Goal: Transaction & Acquisition: Purchase product/service

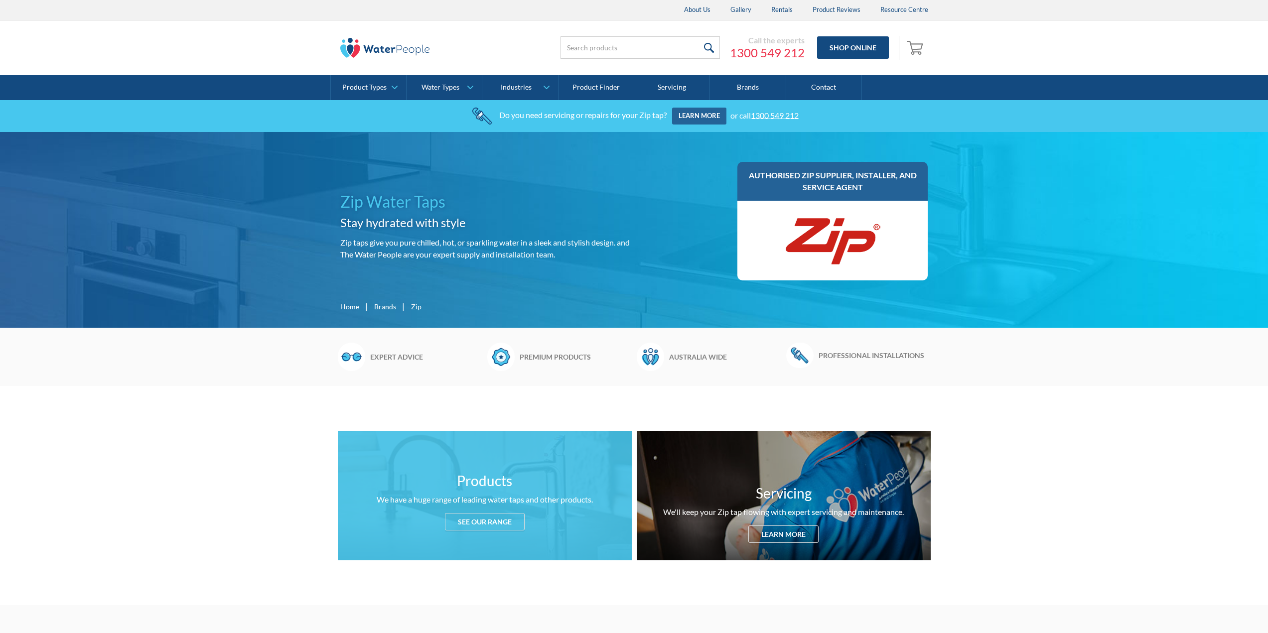
click at [494, 519] on div "See our range" at bounding box center [485, 521] width 80 height 17
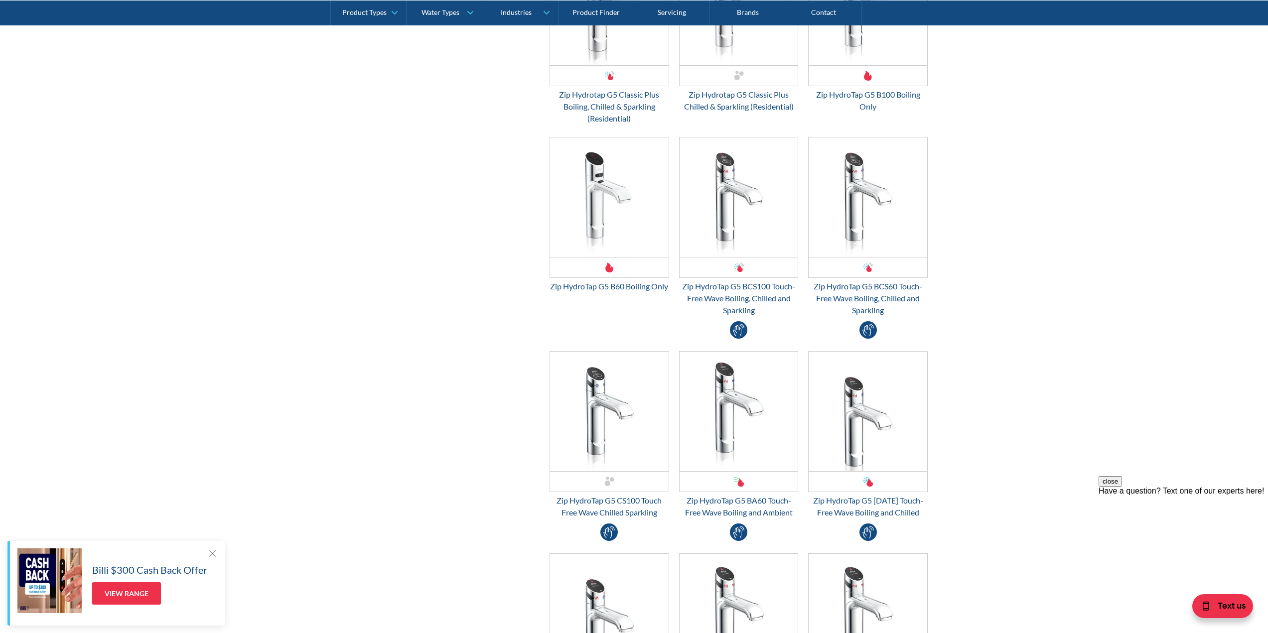
scroll to position [1617, 0]
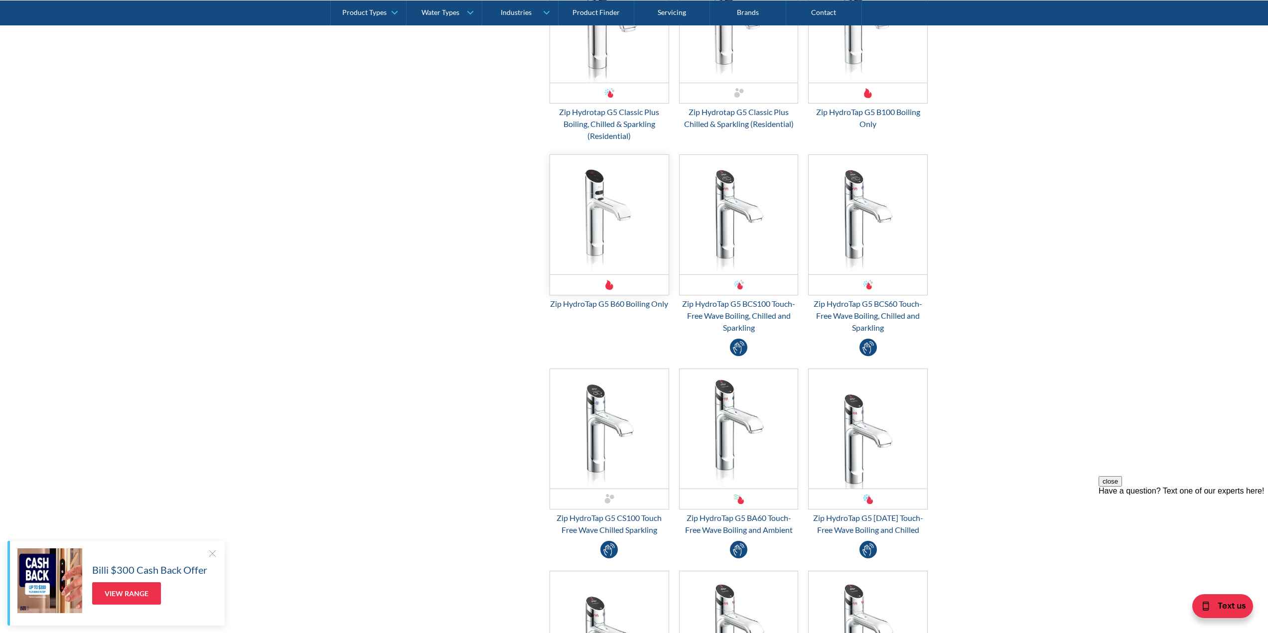
click at [598, 234] on img "Email Form 3" at bounding box center [609, 215] width 119 height 120
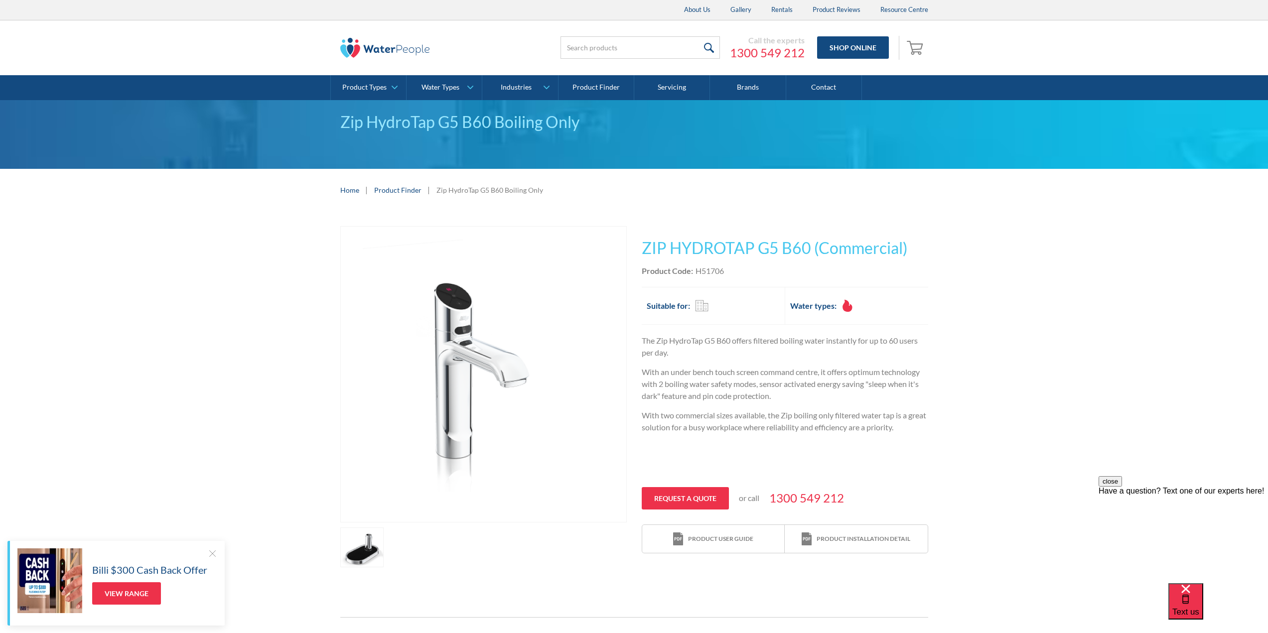
click at [985, 551] on div "Play video Fits Most Brands Best Seller No items found. This tap design is incl…" at bounding box center [634, 396] width 1268 height 371
